Goal: Task Accomplishment & Management: Use online tool/utility

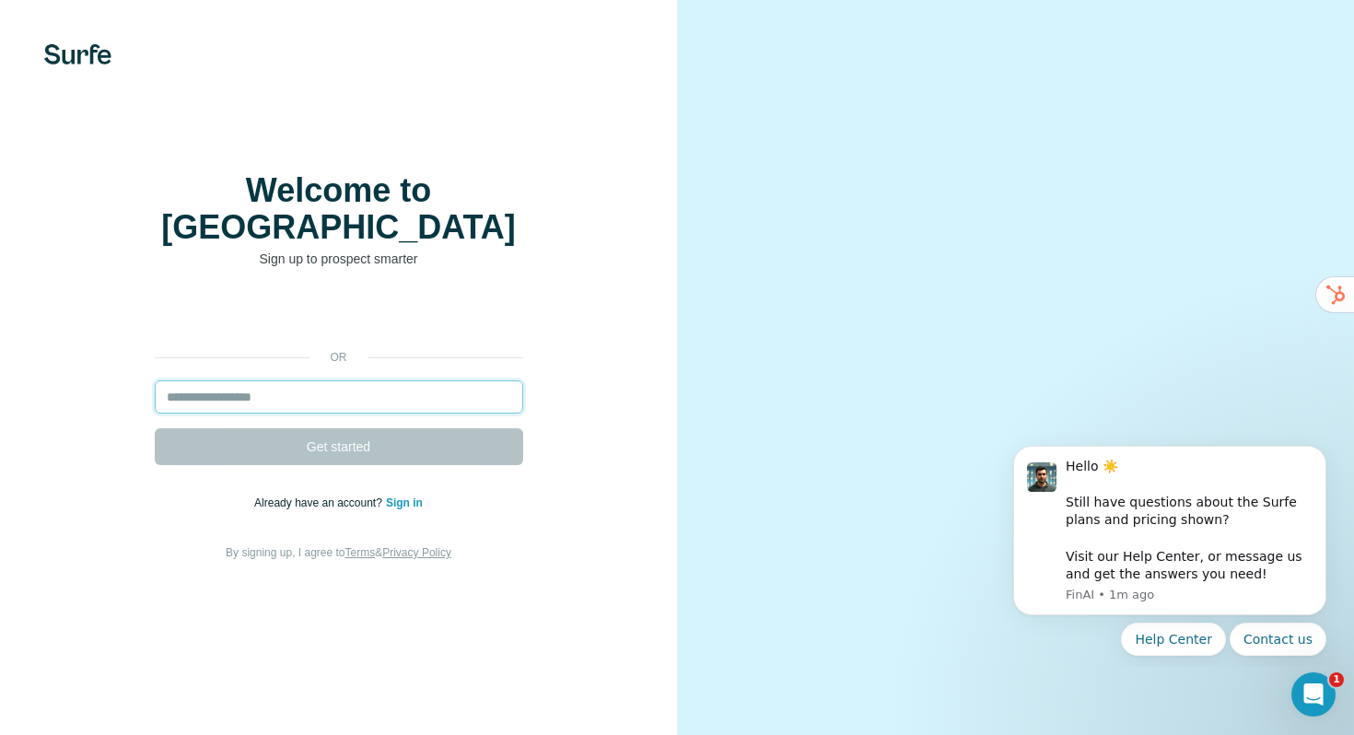
click at [312, 382] on input "email" at bounding box center [339, 396] width 368 height 33
type input "**********"
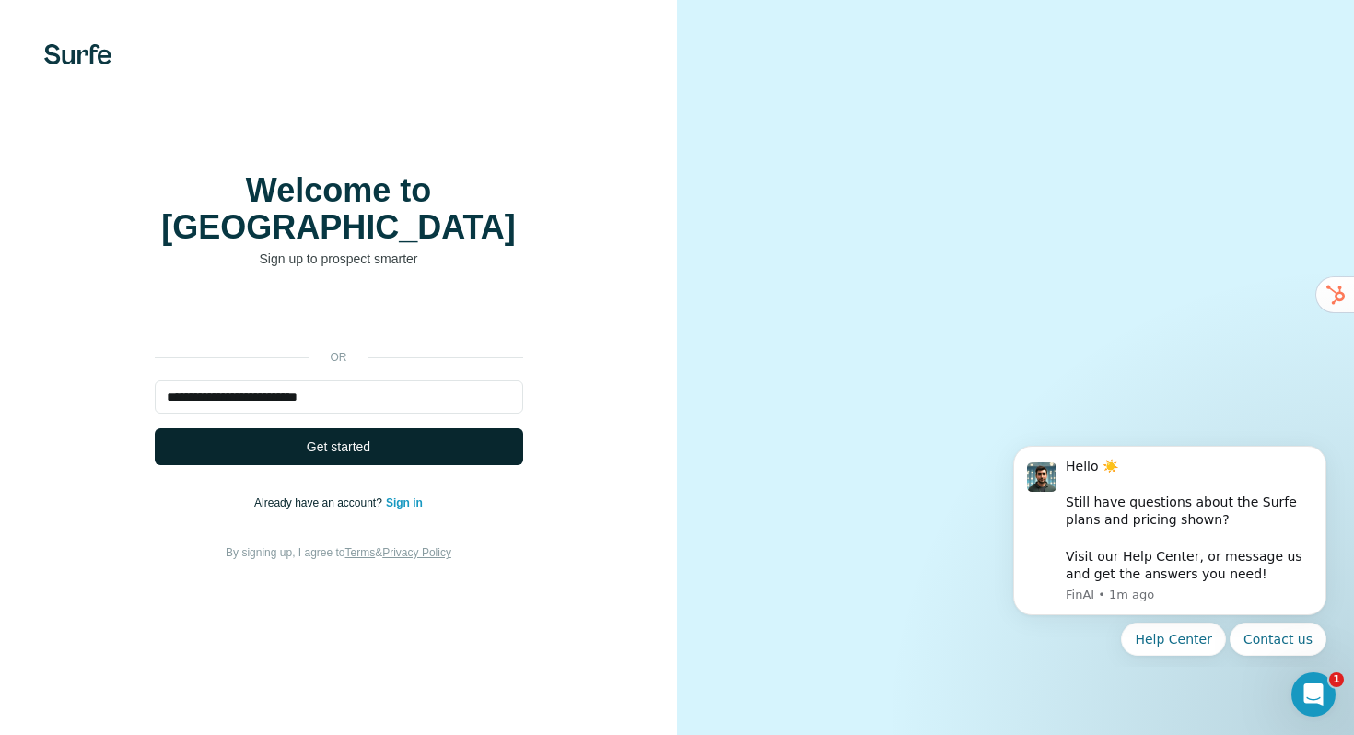
click at [372, 428] on button "Get started" at bounding box center [339, 446] width 368 height 37
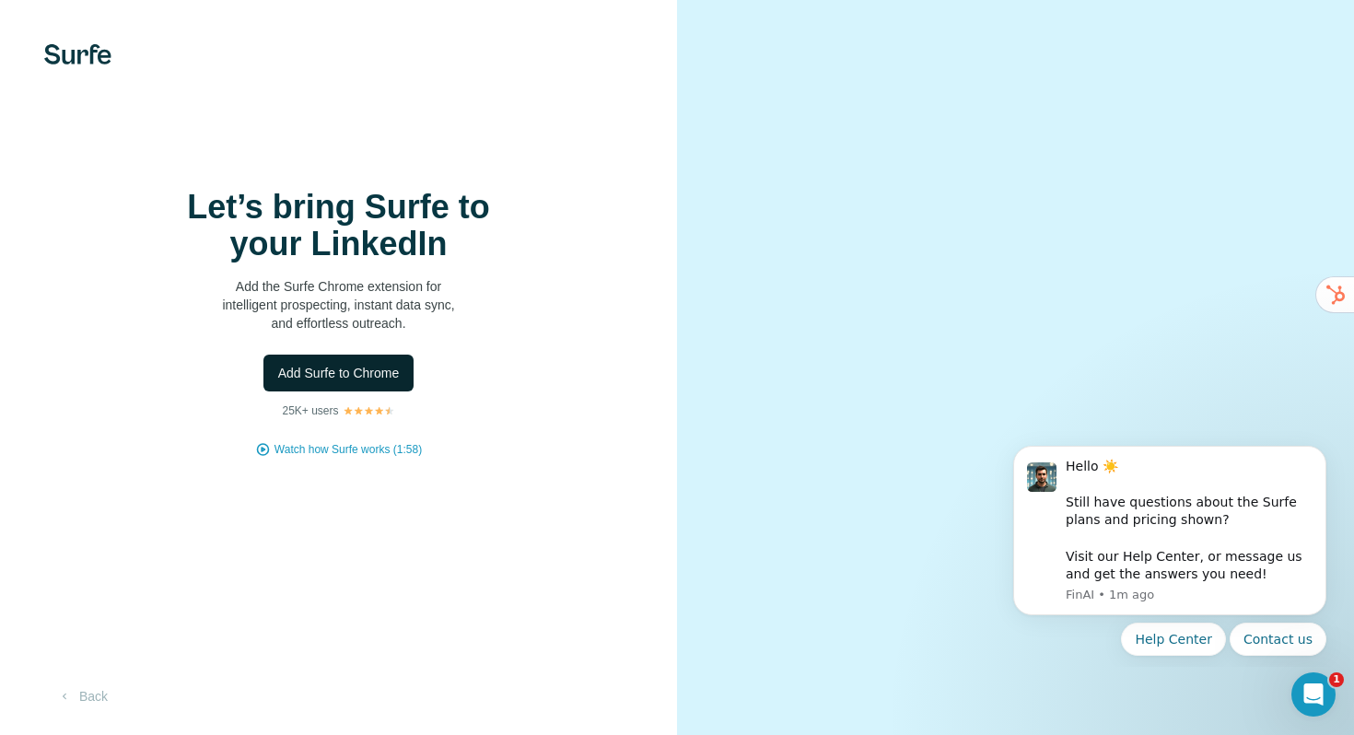
click at [344, 387] on button "Add Surfe to Chrome" at bounding box center [338, 373] width 151 height 37
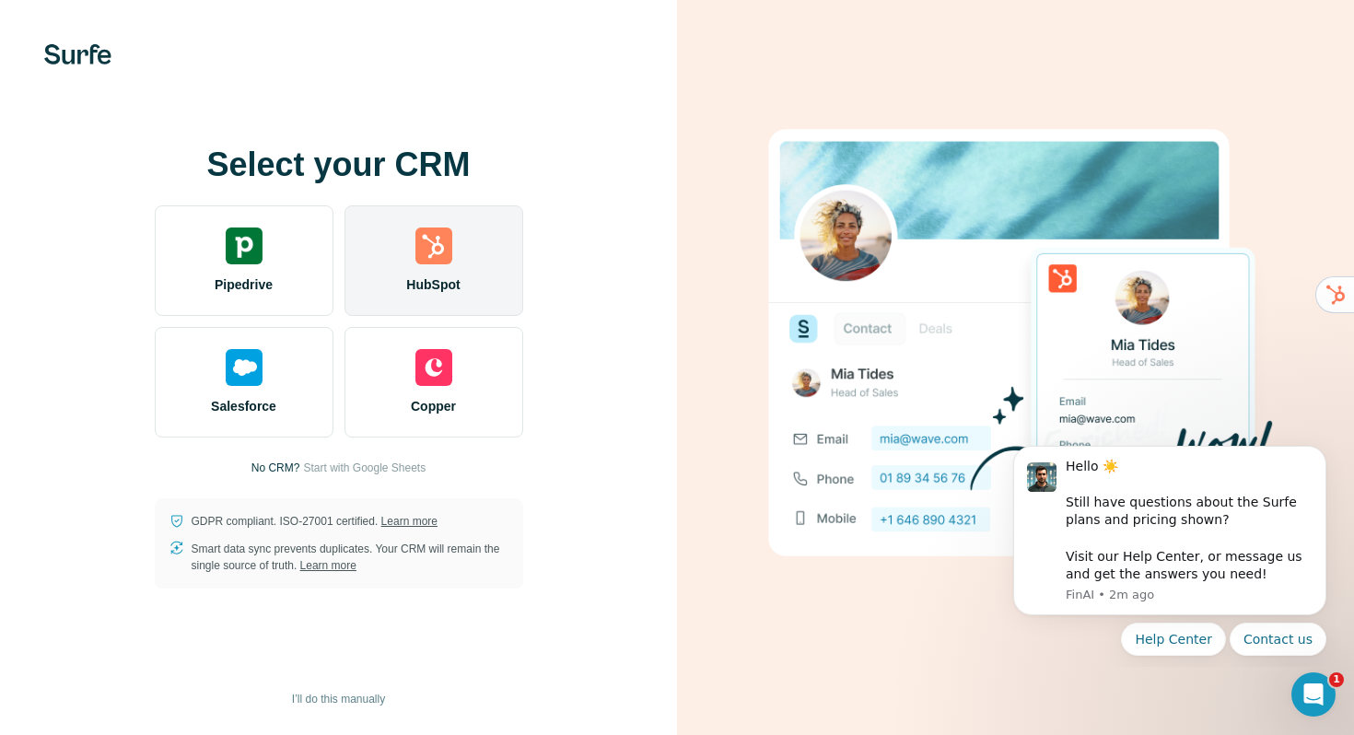
click at [444, 244] on img at bounding box center [433, 246] width 37 height 37
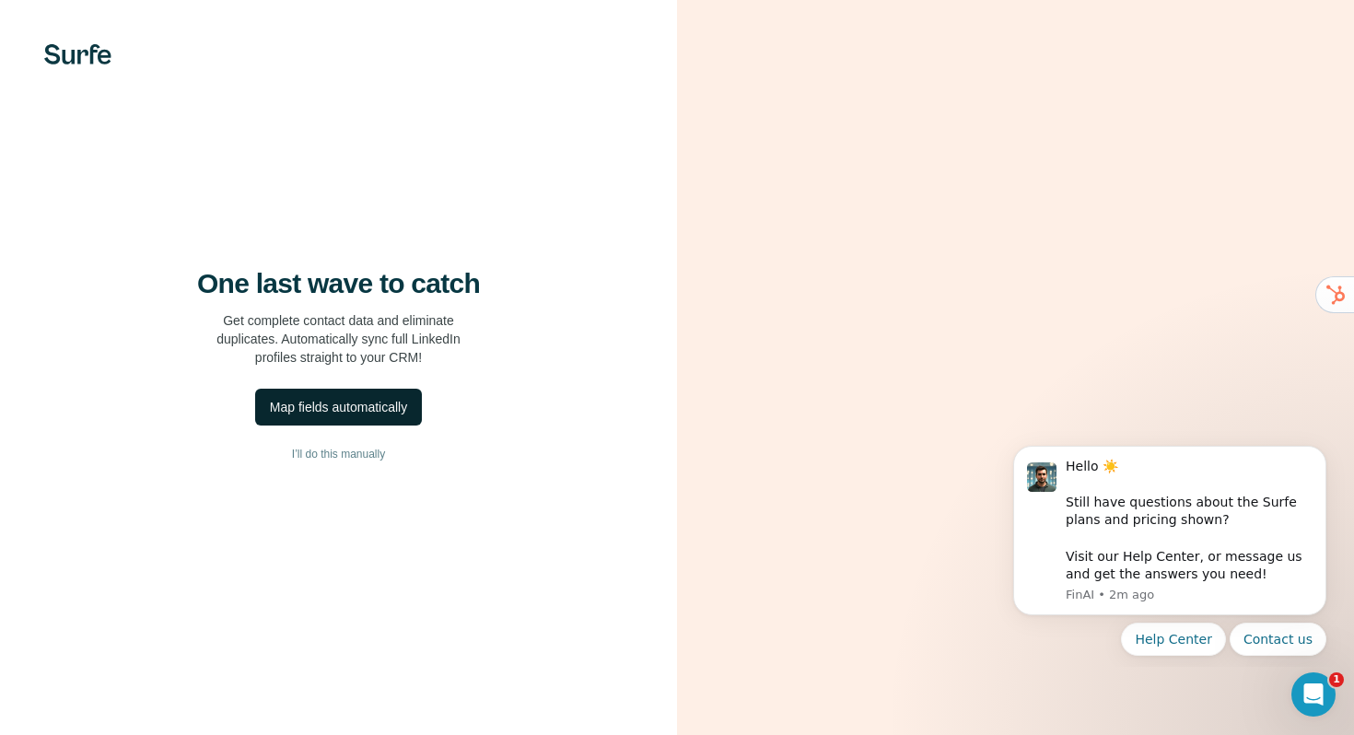
click at [364, 394] on button "Map fields automatically" at bounding box center [338, 407] width 167 height 37
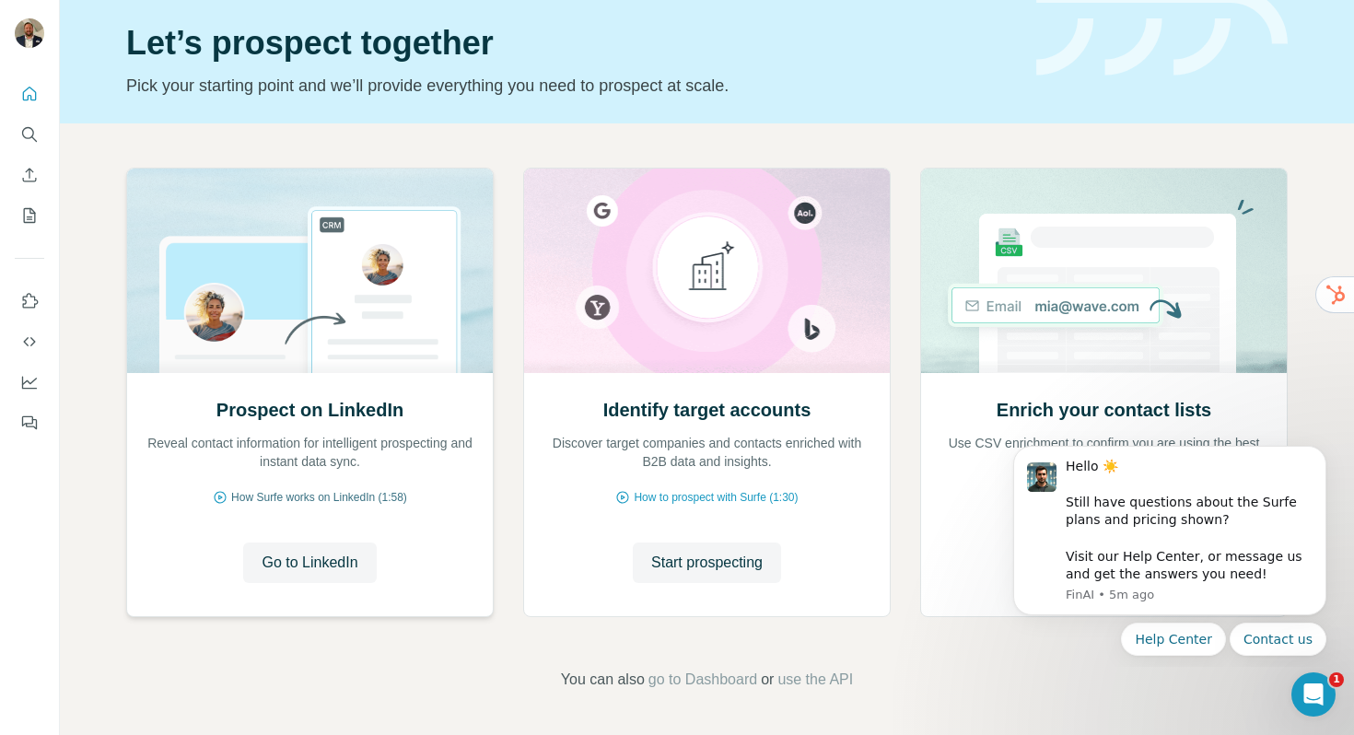
click at [361, 497] on span "How Surfe works on LinkedIn (1:58)" at bounding box center [319, 497] width 176 height 17
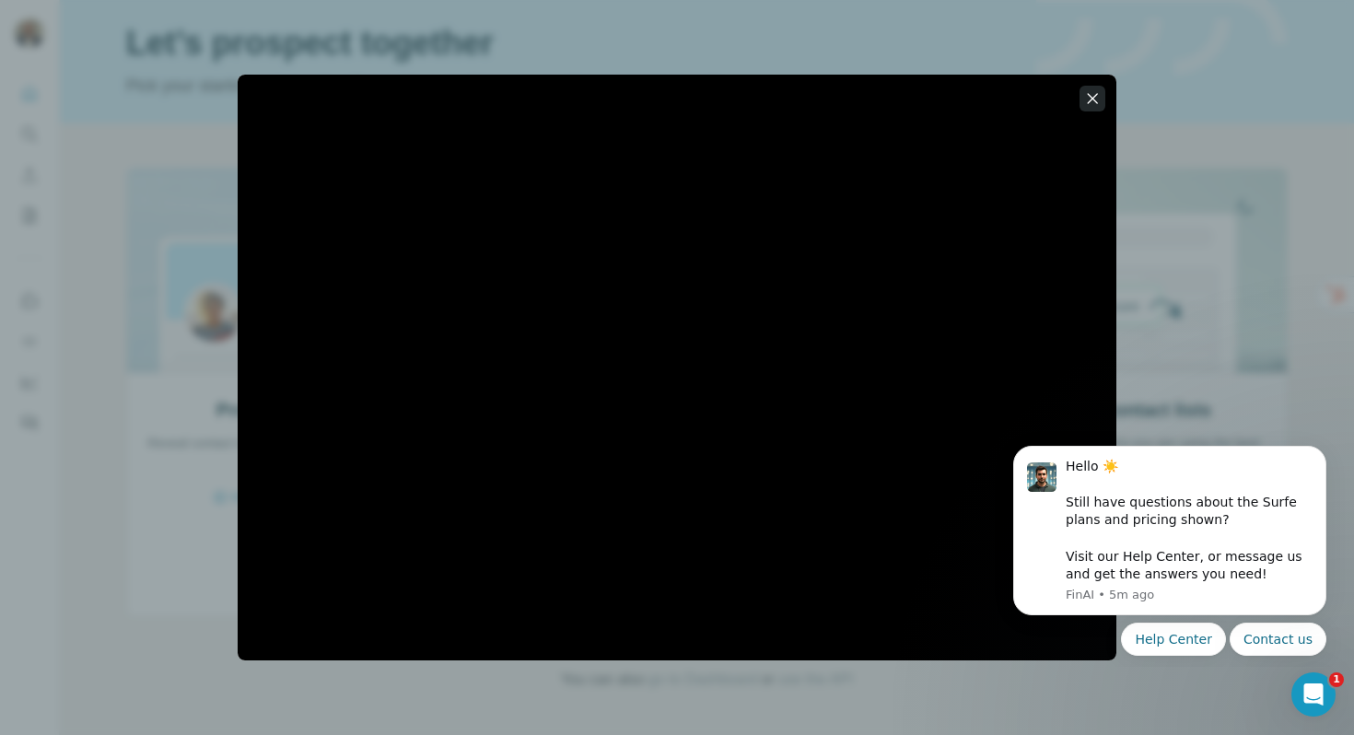
click at [1091, 99] on icon "button" at bounding box center [1093, 98] width 10 height 10
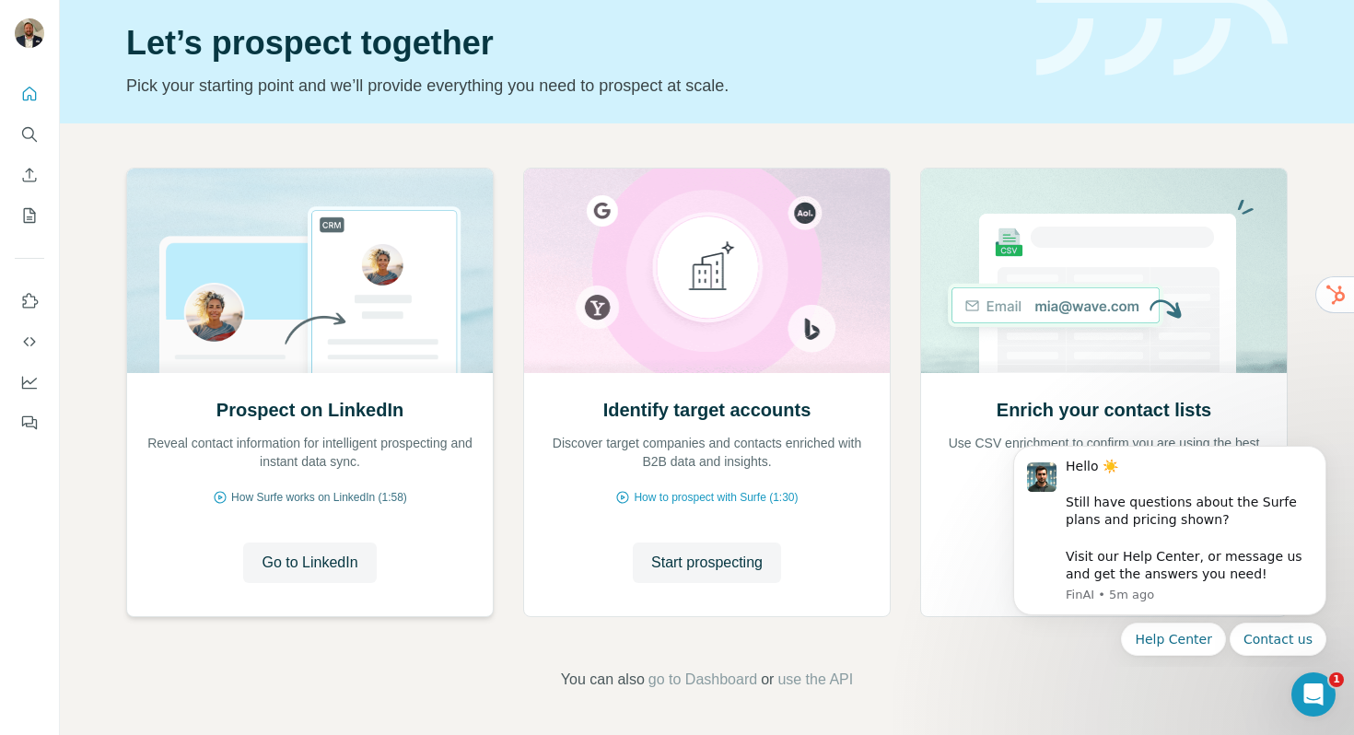
click at [351, 496] on span "How Surfe works on LinkedIn (1:58)" at bounding box center [319, 497] width 176 height 17
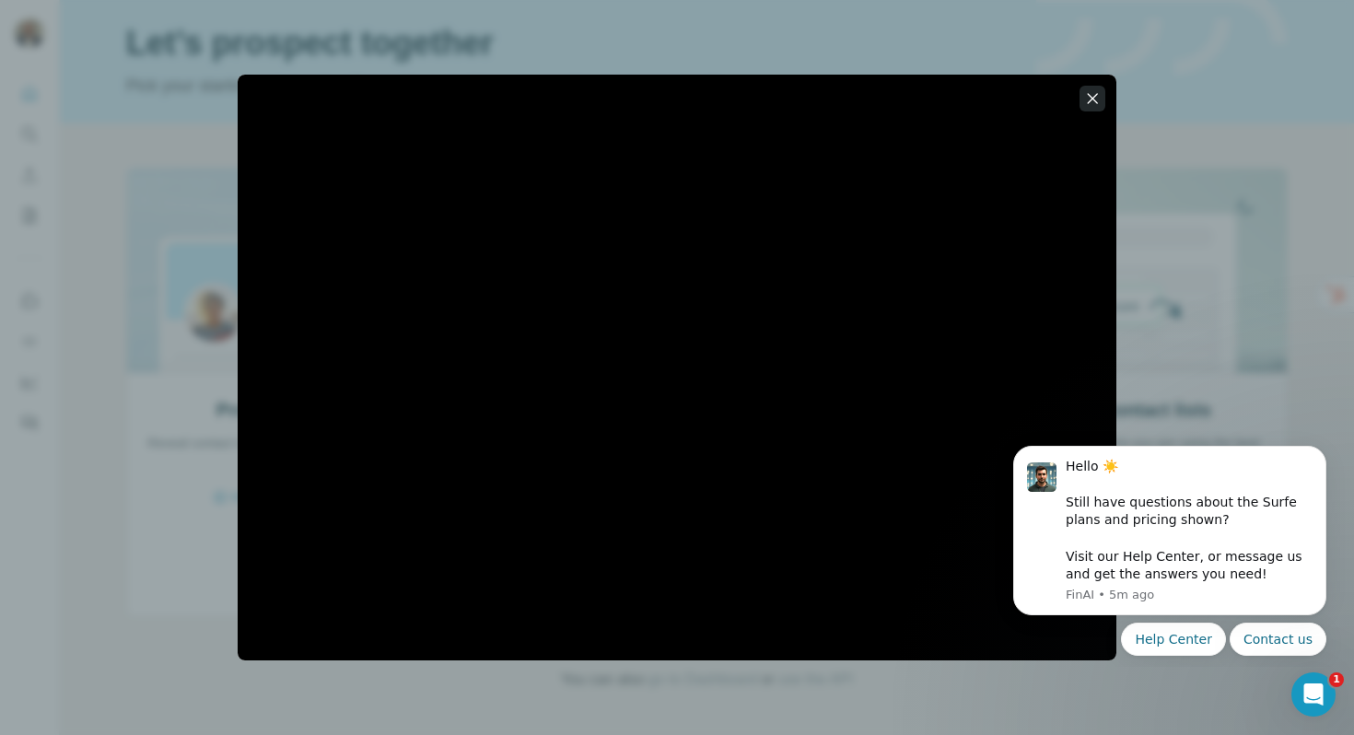
click at [1090, 103] on icon "button" at bounding box center [1092, 98] width 18 height 18
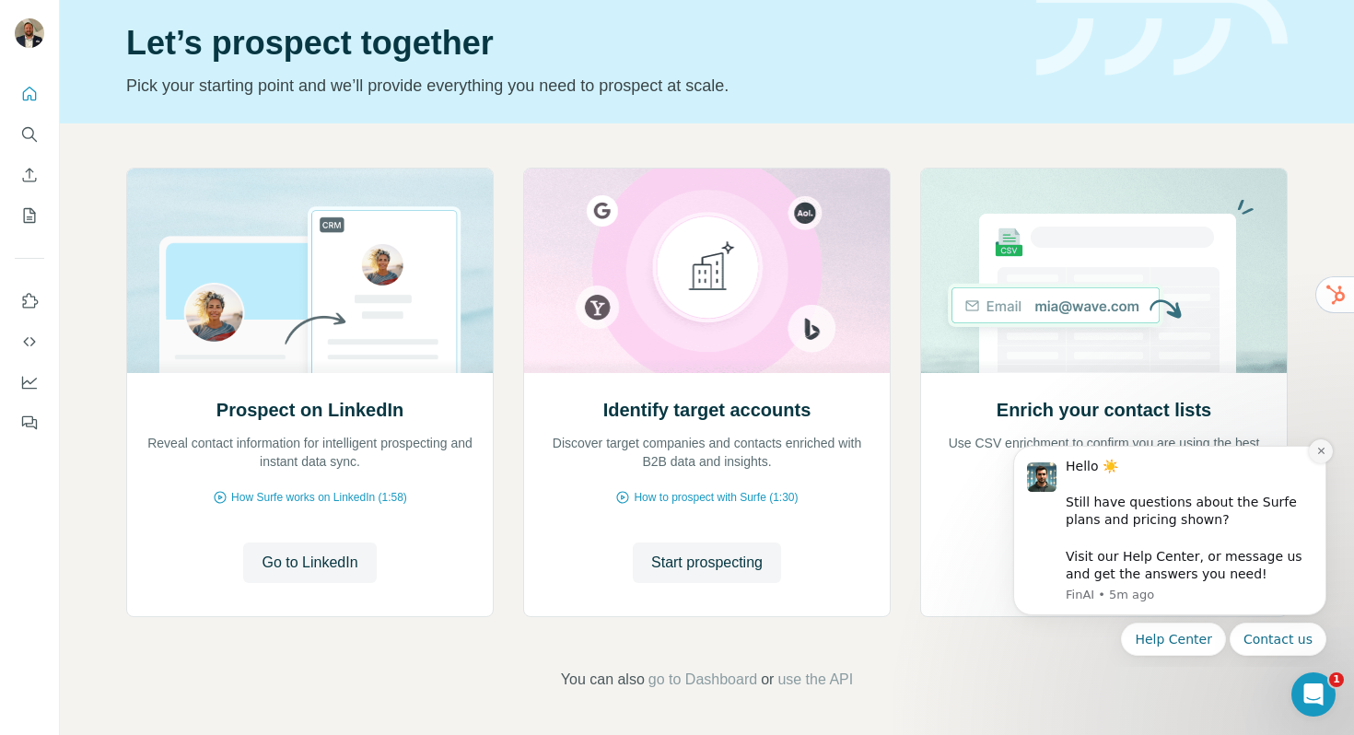
click at [1326, 447] on button "Dismiss notification" at bounding box center [1321, 451] width 24 height 24
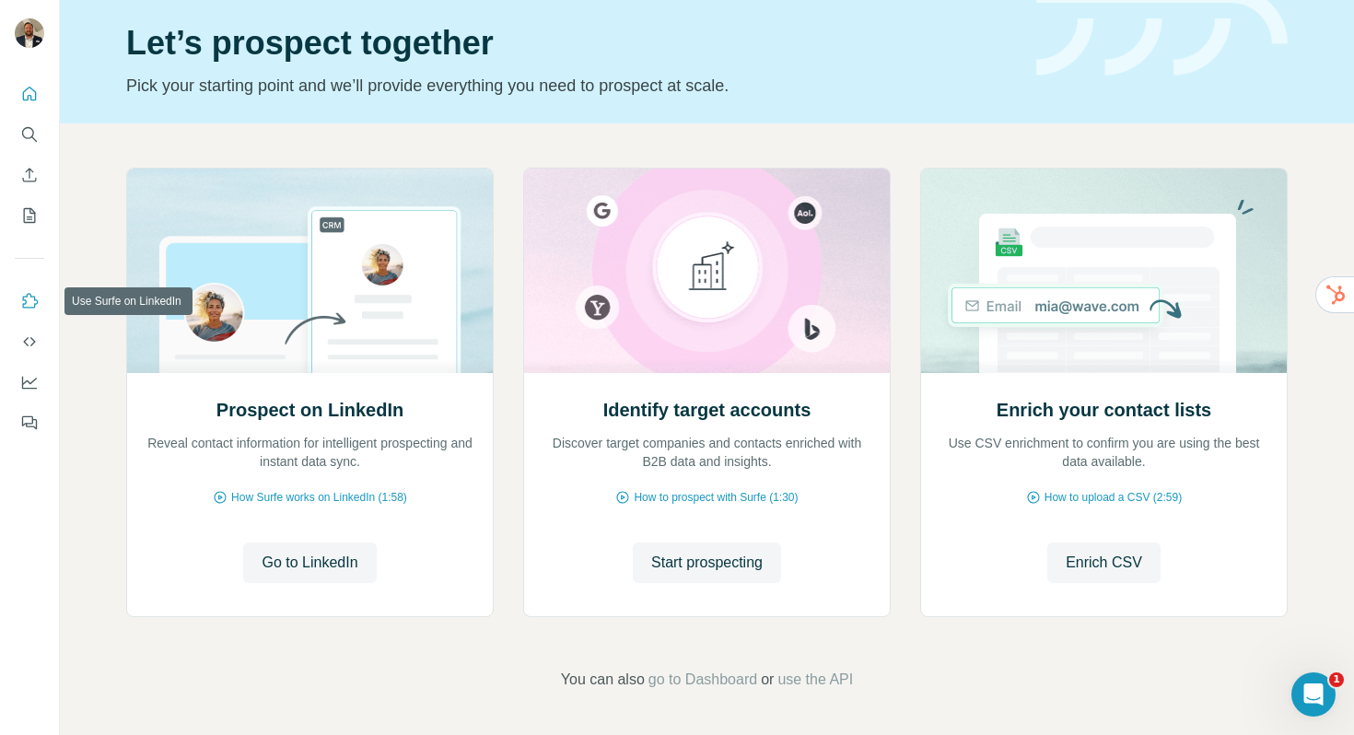
click at [36, 297] on icon "Use Surfe on LinkedIn" at bounding box center [29, 301] width 18 height 18
